Goal: Communication & Community: Answer question/provide support

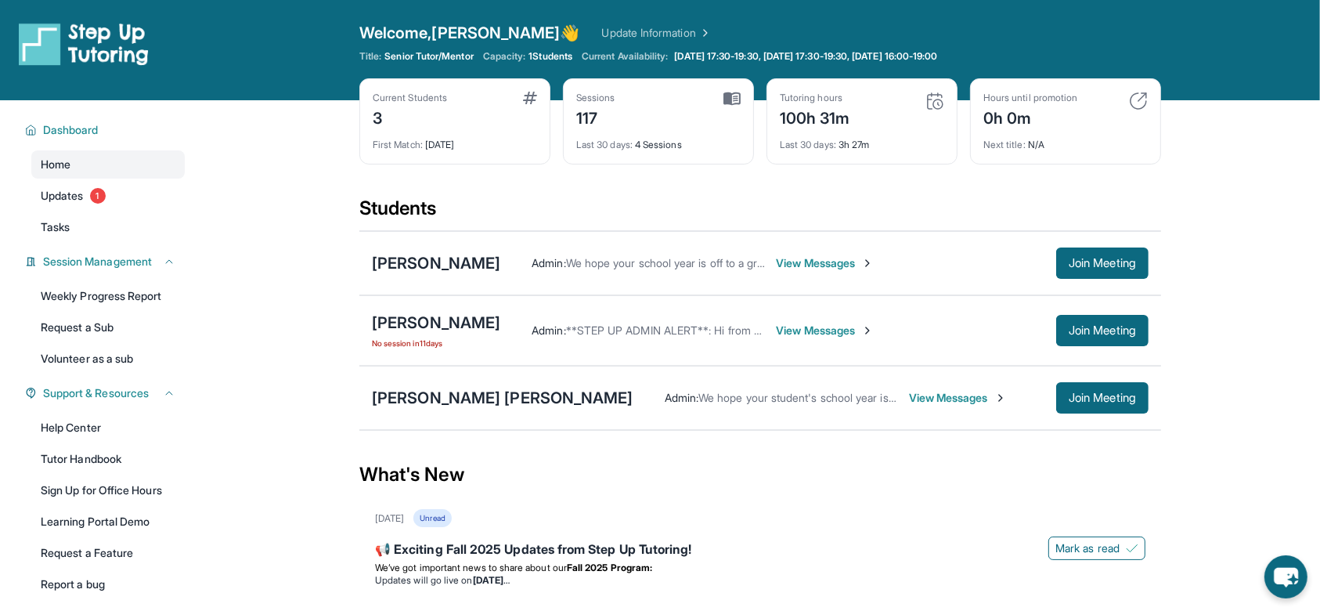
scroll to position [104, 0]
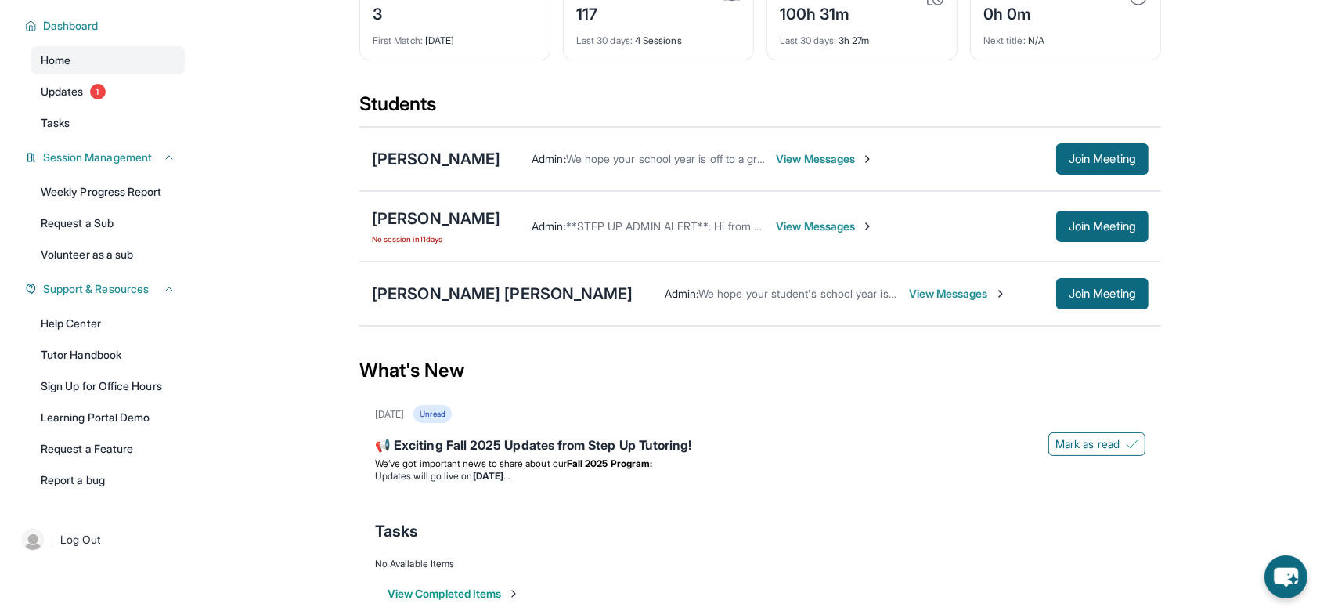
click at [776, 228] on span "View Messages" at bounding box center [825, 226] width 98 height 16
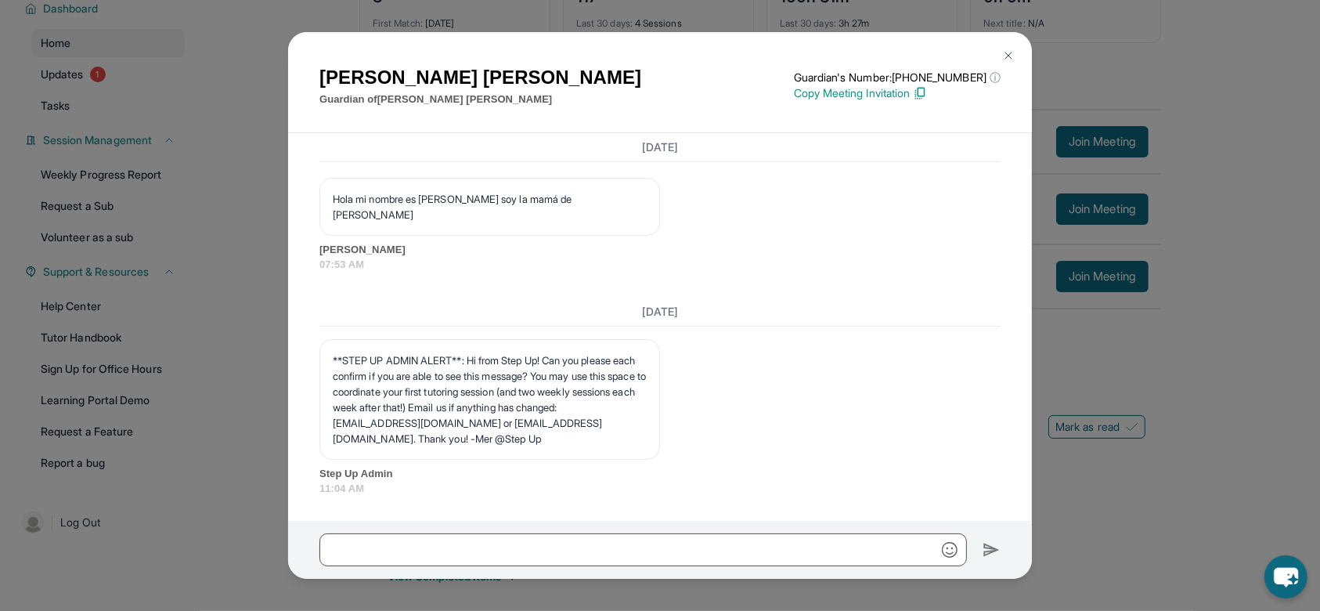
scroll to position [131, 0]
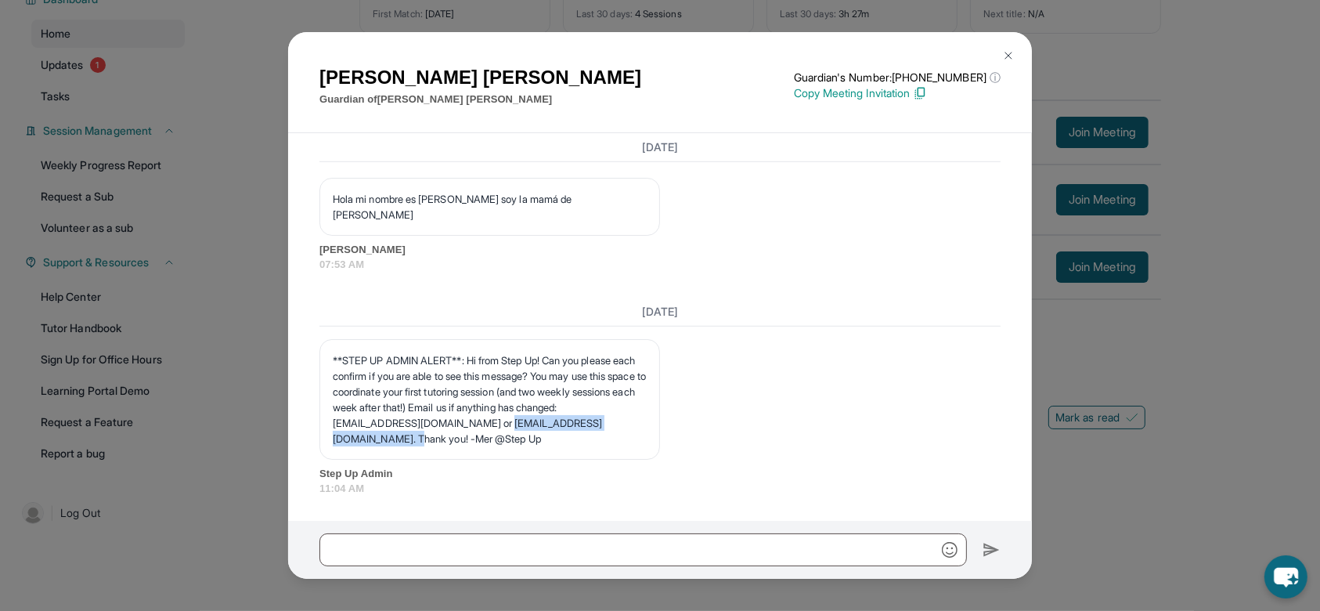
drag, startPoint x: 327, startPoint y: 438, endPoint x: 492, endPoint y: 441, distance: 165.2
click at [492, 441] on div "**STEP UP ADMIN ALERT**: Hi from Step Up! Can you please each confirm if you ar…" at bounding box center [489, 399] width 340 height 121
copy p "[EMAIL_ADDRESS][DOMAIN_NAME]"
click at [1002, 59] on img at bounding box center [1008, 55] width 13 height 13
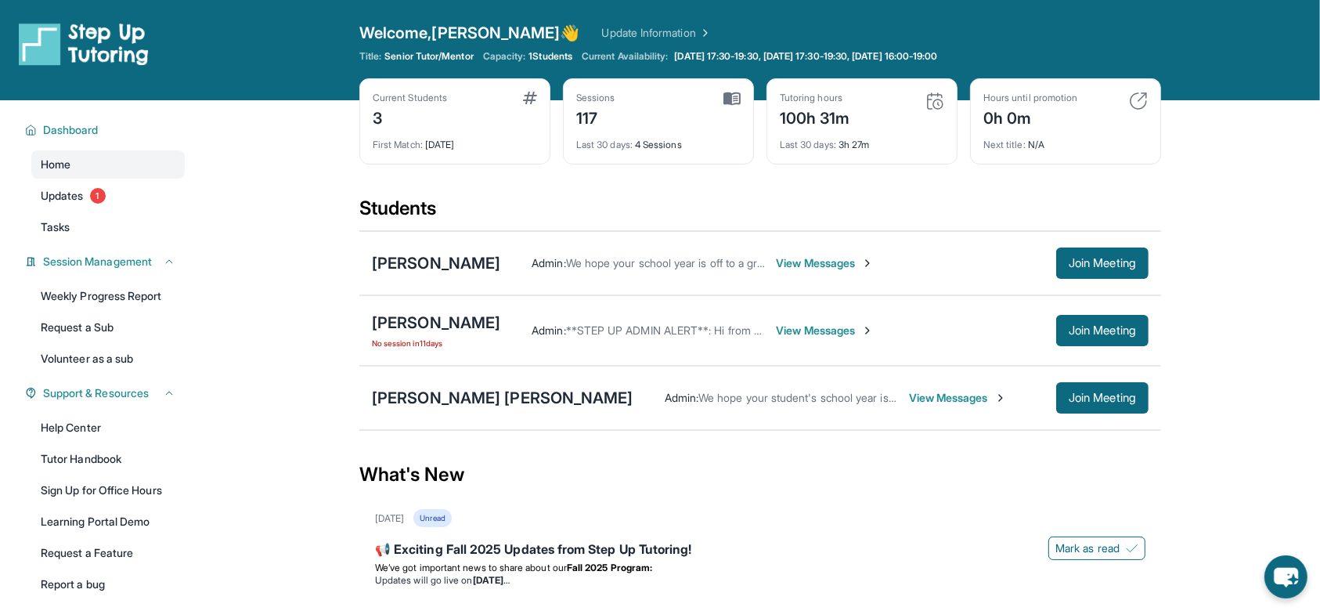
scroll to position [0, 0]
click at [1131, 393] on span "Join Meeting" at bounding box center [1101, 397] width 67 height 9
click at [524, 406] on div "[PERSON_NAME] [PERSON_NAME]" at bounding box center [502, 398] width 261 height 22
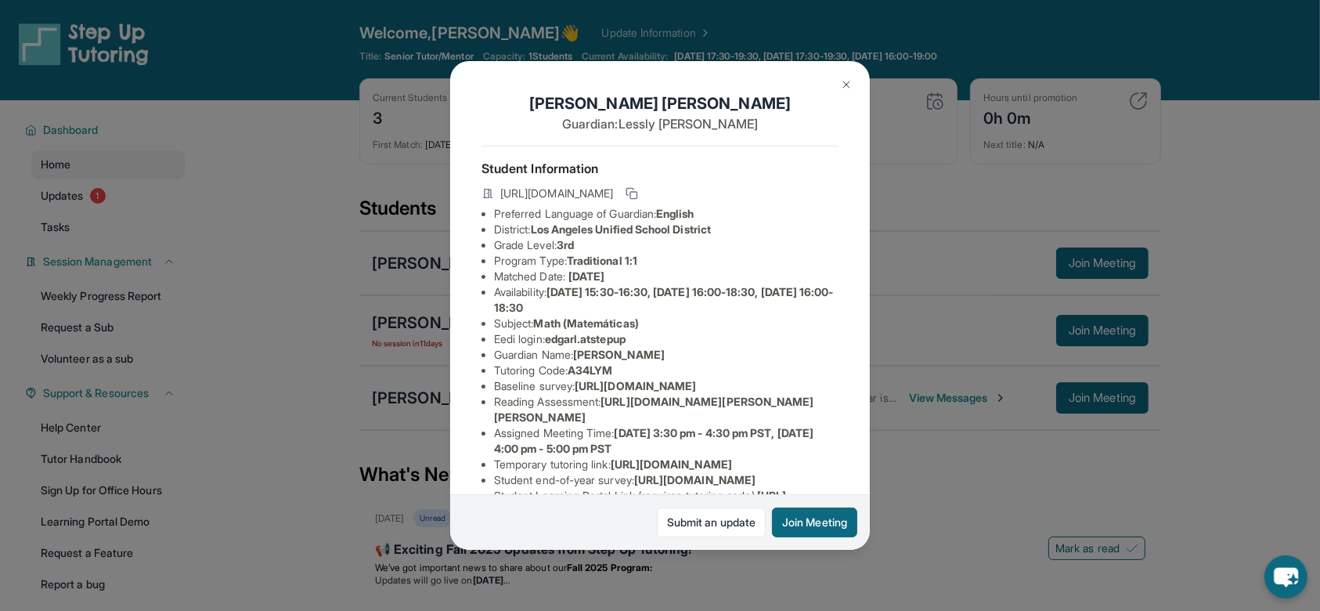
click at [853, 85] on button at bounding box center [846, 84] width 31 height 31
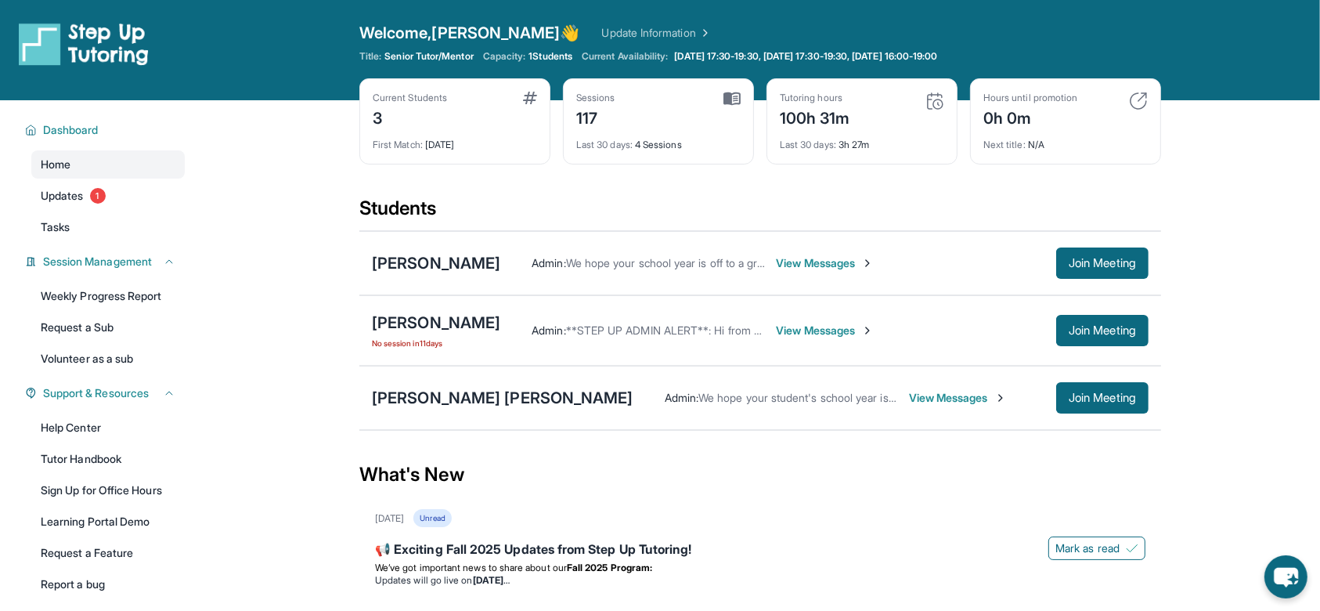
click at [489, 384] on div "[PERSON_NAME] [PERSON_NAME] Admin : We hope your student's school year is off t…" at bounding box center [760, 398] width 802 height 64
click at [476, 413] on div "[PERSON_NAME] [PERSON_NAME] Admin : We hope your student's school year is off t…" at bounding box center [760, 398] width 802 height 64
click at [475, 408] on div "[PERSON_NAME] [PERSON_NAME] Admin : We hope your student's school year is off t…" at bounding box center [760, 398] width 802 height 64
click at [476, 395] on div "[PERSON_NAME] [PERSON_NAME]" at bounding box center [502, 398] width 261 height 22
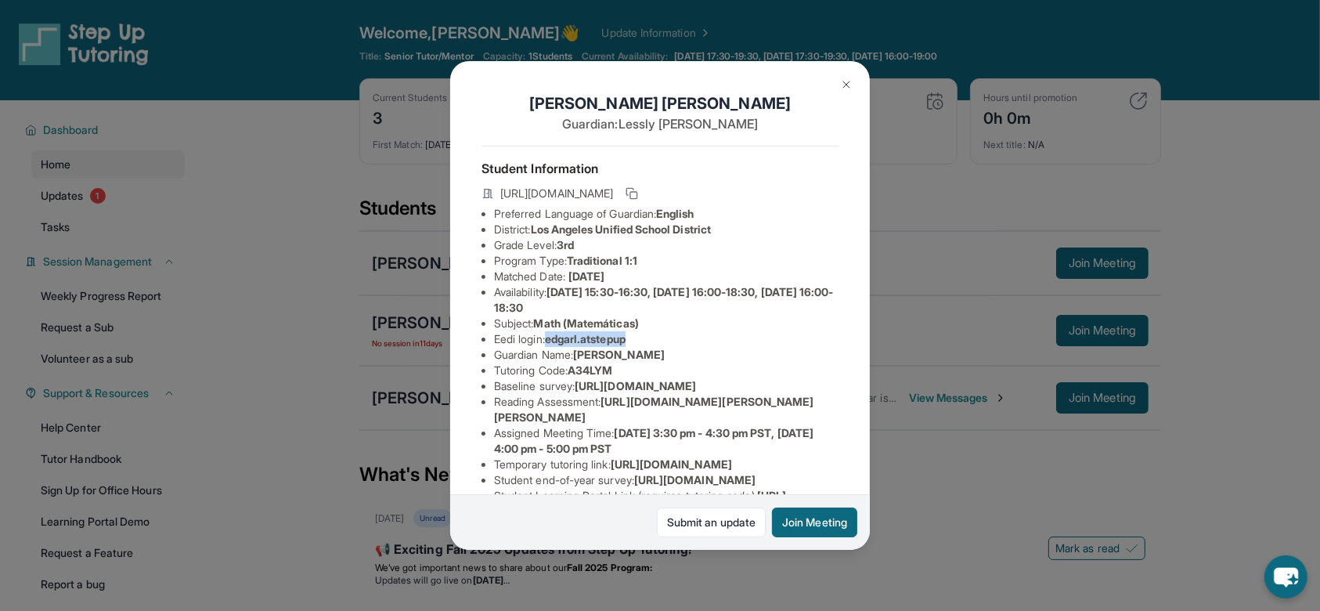
drag, startPoint x: 552, startPoint y: 348, endPoint x: 643, endPoint y: 346, distance: 90.8
click at [643, 346] on li "Eedi login : [PERSON_NAME].atstepup" at bounding box center [666, 339] width 344 height 16
copy span "edgarl.atstepup"
click at [853, 90] on button at bounding box center [846, 84] width 31 height 31
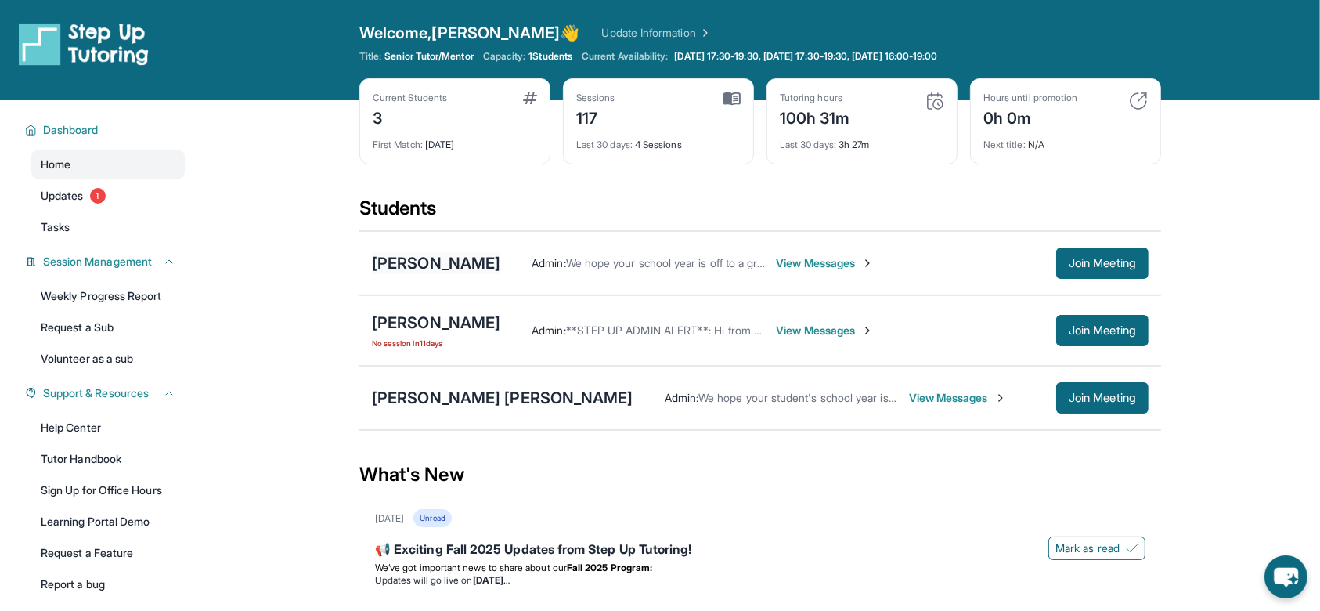
click at [457, 259] on div "[PERSON_NAME]" at bounding box center [436, 263] width 128 height 22
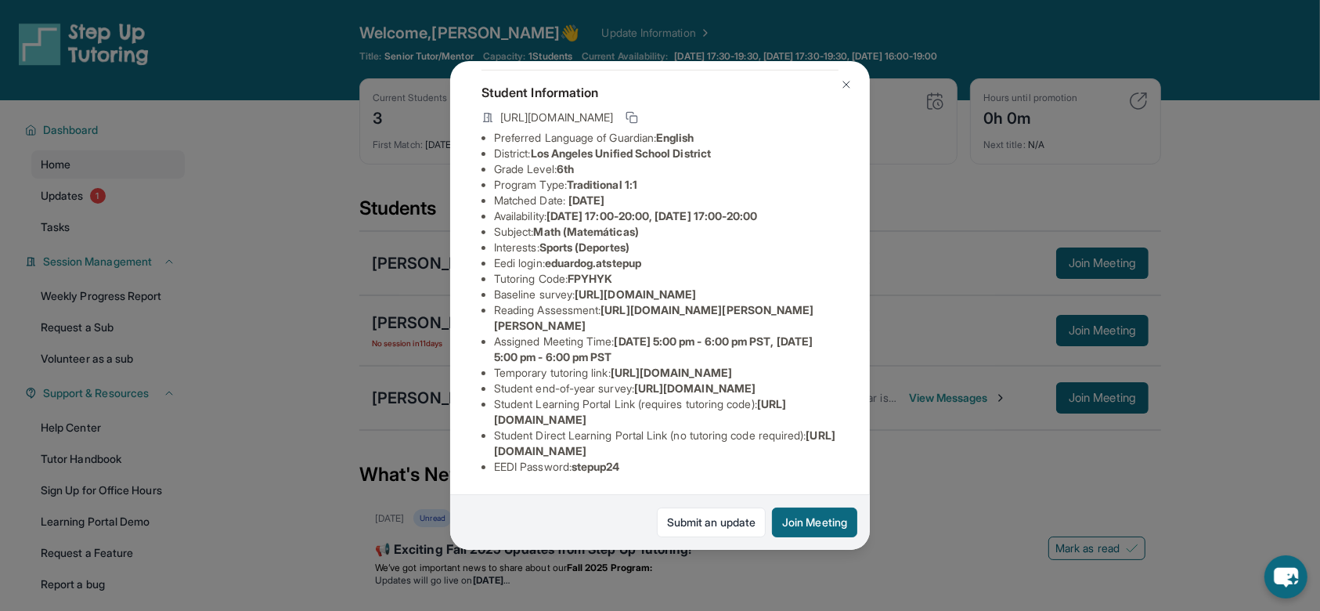
scroll to position [276, 0]
click at [849, 83] on img at bounding box center [846, 84] width 13 height 13
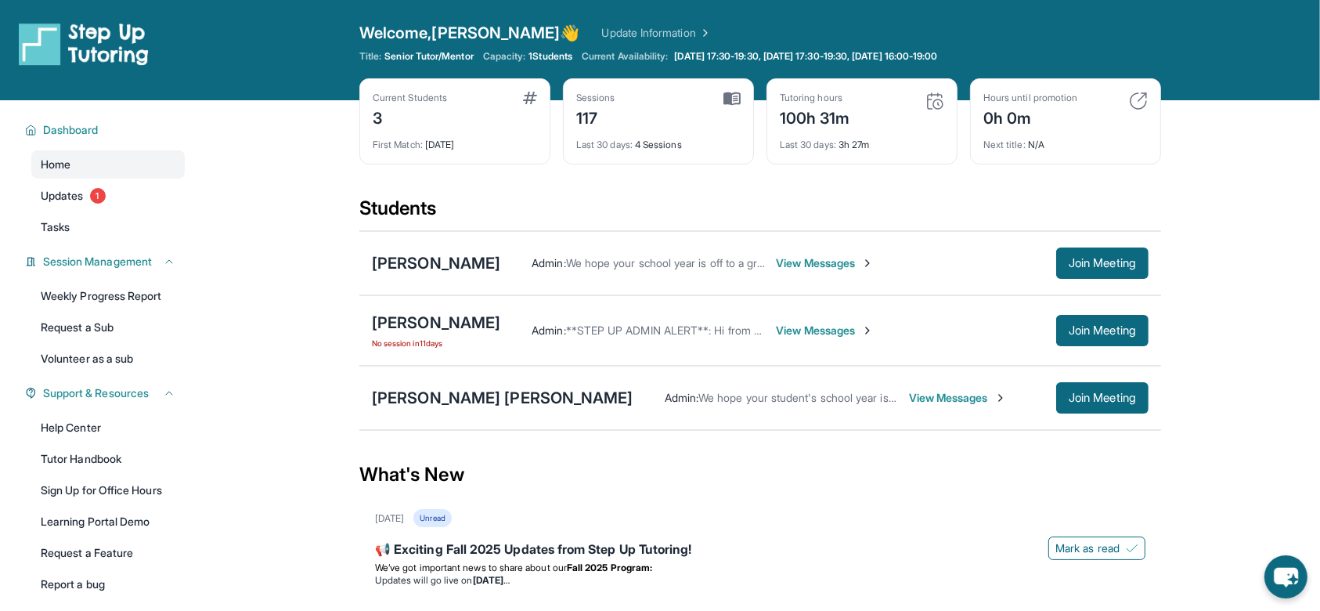
click at [570, 185] on div "Current Students 3 First Match : [DATE] Sessions 117 Last 30 days : 4 Sessions …" at bounding box center [760, 136] width 802 height 117
click at [566, 191] on div "Current Students 3 First Match : [DATE] Sessions 117 Last 30 days : 4 Sessions …" at bounding box center [760, 136] width 802 height 117
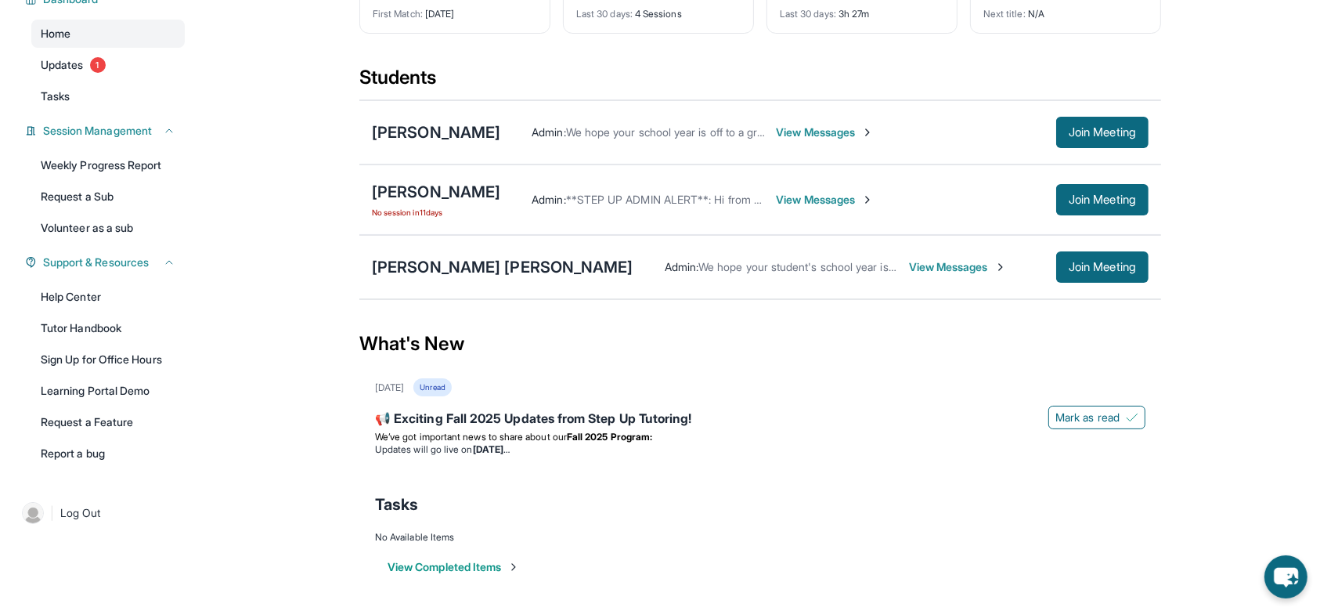
scroll to position [0, 0]
